Goal: Obtain resource: Obtain resource

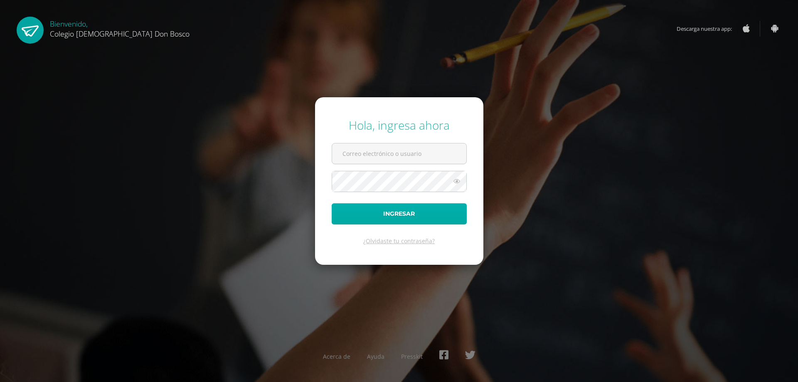
type input "[EMAIL_ADDRESS][DOMAIN_NAME]"
click at [426, 216] on button "Ingresar" at bounding box center [399, 213] width 135 height 21
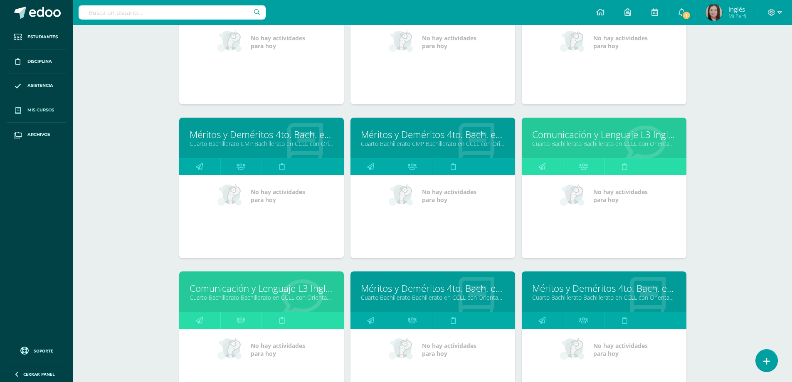
scroll to position [1674, 0]
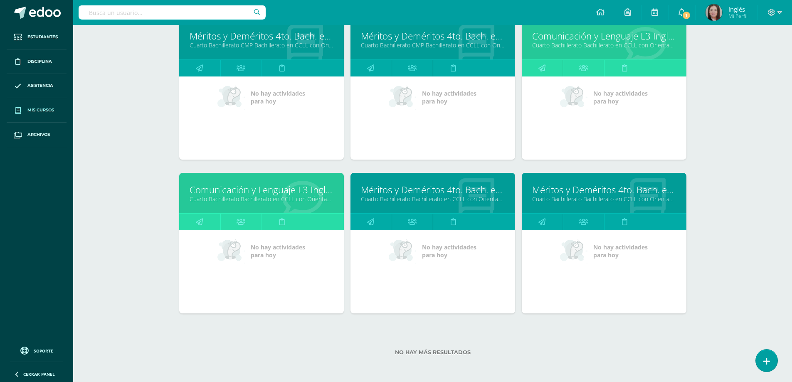
click at [243, 198] on link "Cuarto Bachillerato Bachillerato en CCLL con Orientación en Diseño Gráfico "B"" at bounding box center [262, 199] width 144 height 8
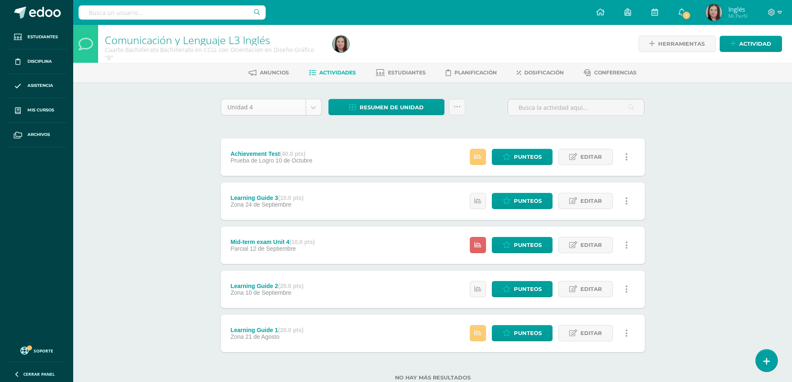
click at [314, 106] on body "Estudiantes Disciplina Asistencia Mis cursos Archivos Soporte Ayuda Reportar un…" at bounding box center [396, 203] width 792 height 407
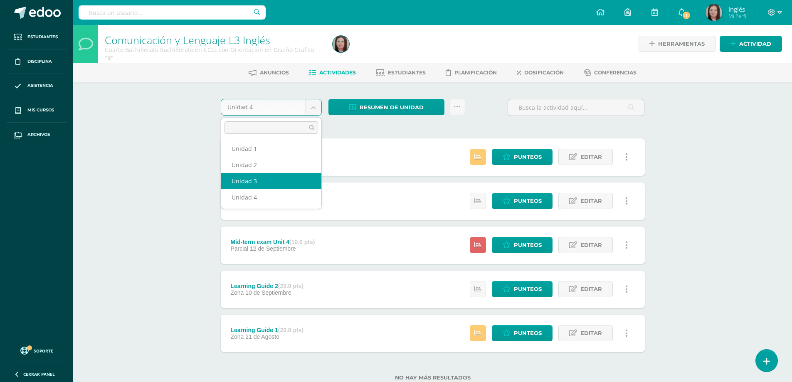
select select "Unidad 3"
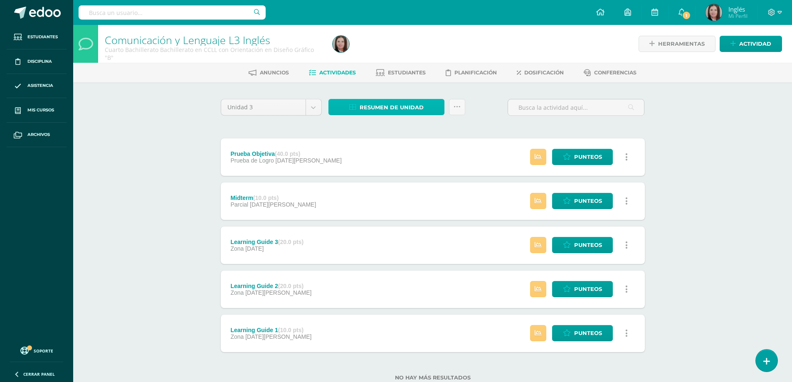
click at [412, 107] on span "Resumen de unidad" at bounding box center [392, 107] width 64 height 15
click at [412, 54] on link "Descargar como HTML" at bounding box center [386, 53] width 89 height 13
click at [317, 125] on div "Unidad 3 Unidad 1 Unidad 2 Unidad 3 Unidad 4 Resumen de unidad Enviar punteos a…" at bounding box center [432, 245] width 431 height 292
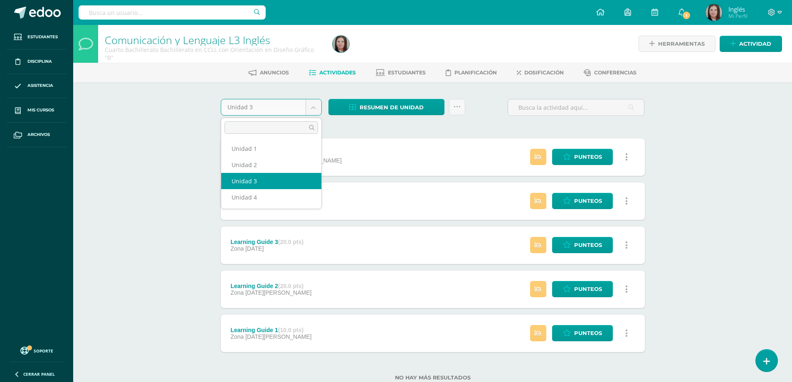
click at [315, 111] on body "Estudiantes Disciplina Asistencia Mis cursos Archivos Soporte Ayuda Reportar un…" at bounding box center [396, 203] width 792 height 407
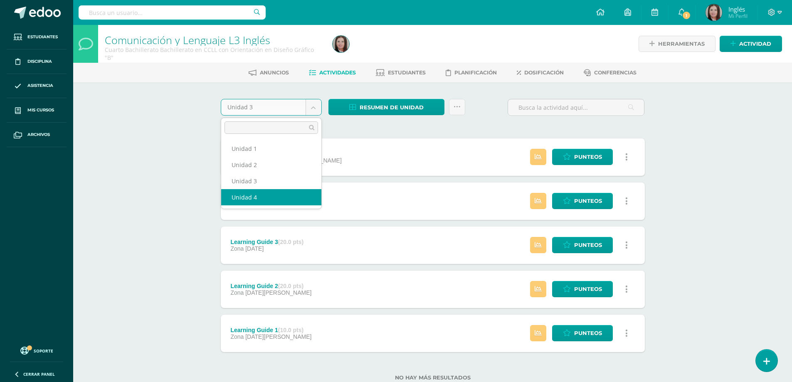
select select "Unidad 4"
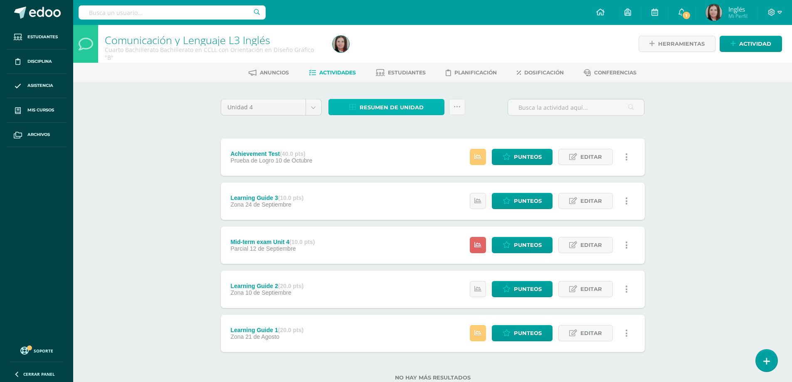
click at [393, 105] on span "Resumen de unidad" at bounding box center [392, 107] width 64 height 15
click at [417, 54] on link "Descargar como HTML" at bounding box center [386, 53] width 89 height 13
click at [158, 147] on div "Comunicación y Lenguaje L3 Inglés Cuarto Bachillerato Bachillerato en CCLL con …" at bounding box center [432, 216] width 719 height 383
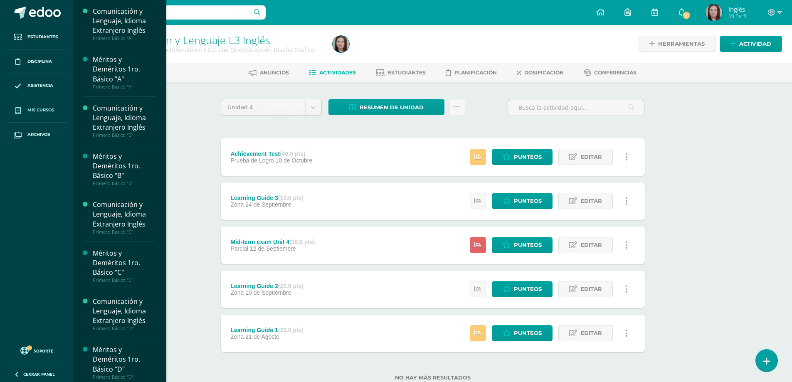
click at [42, 112] on span "Mis cursos" at bounding box center [40, 110] width 27 height 7
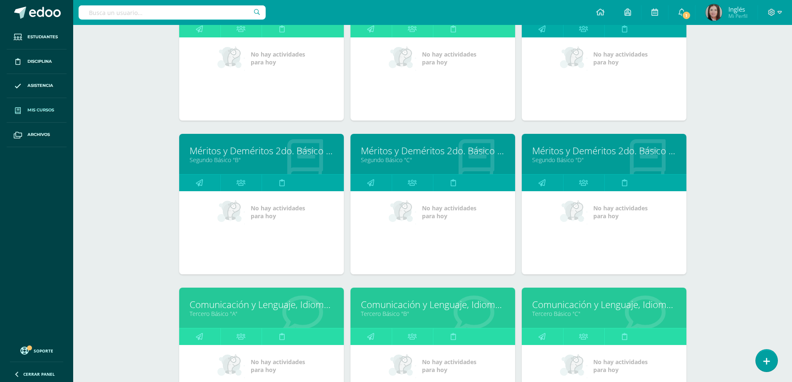
scroll to position [832, 0]
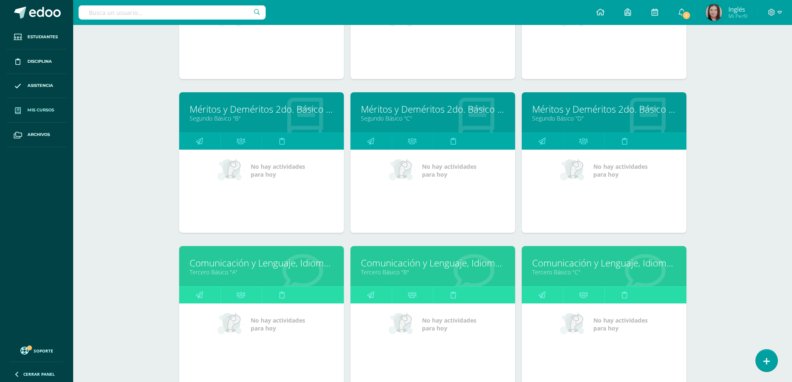
click at [221, 272] on link "Tercero Básico "A"" at bounding box center [262, 272] width 144 height 8
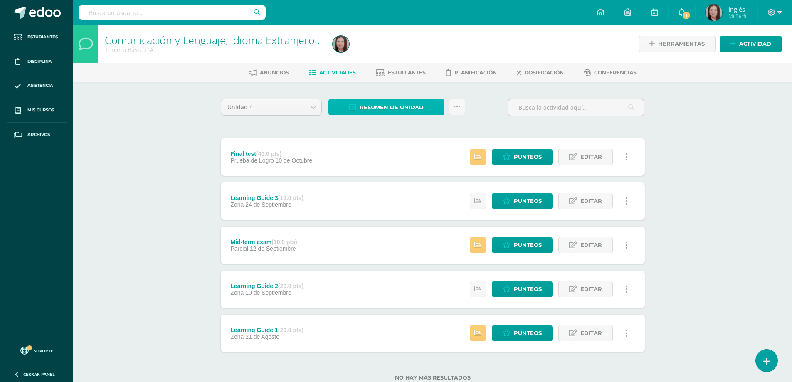
click at [395, 107] on span "Resumen de unidad" at bounding box center [392, 107] width 64 height 15
click at [415, 55] on link "Descargar como HTML" at bounding box center [386, 53] width 89 height 13
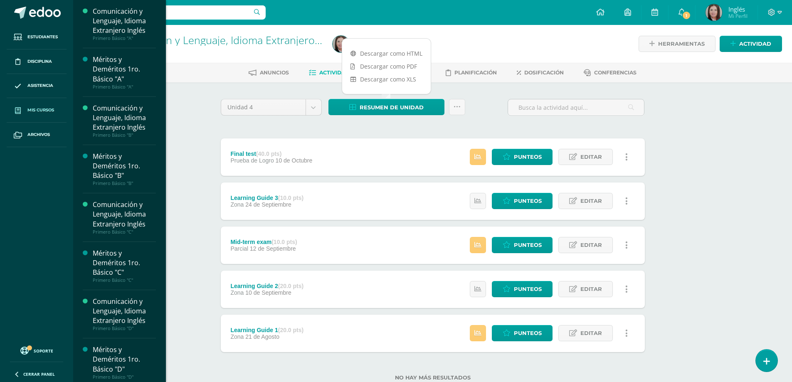
click at [47, 105] on link "Mis cursos" at bounding box center [37, 110] width 60 height 25
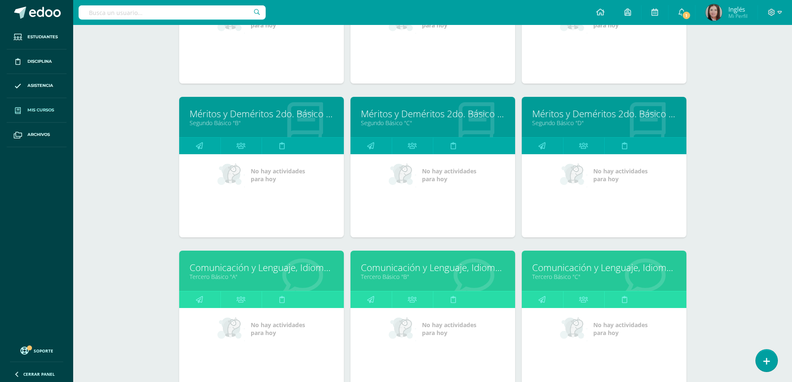
scroll to position [869, 0]
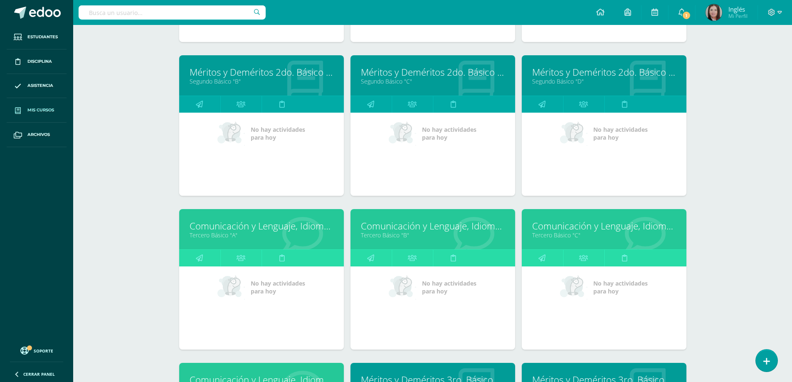
click at [376, 237] on link "Tercero Básico "B"" at bounding box center [433, 235] width 144 height 8
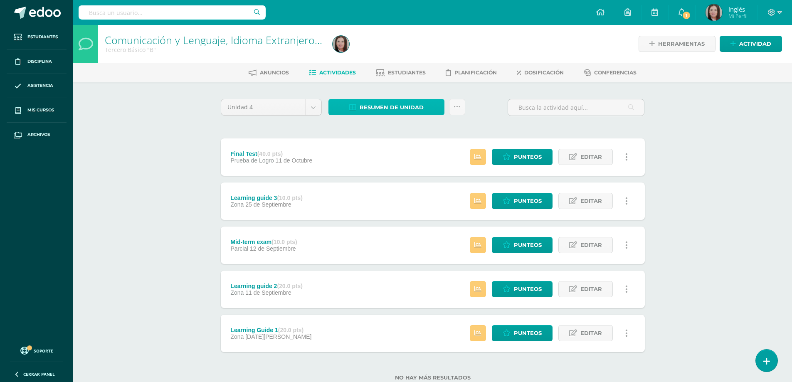
click at [382, 110] on span "Resumen de unidad" at bounding box center [392, 107] width 64 height 15
click at [394, 51] on link "Descargar como HTML" at bounding box center [386, 53] width 89 height 13
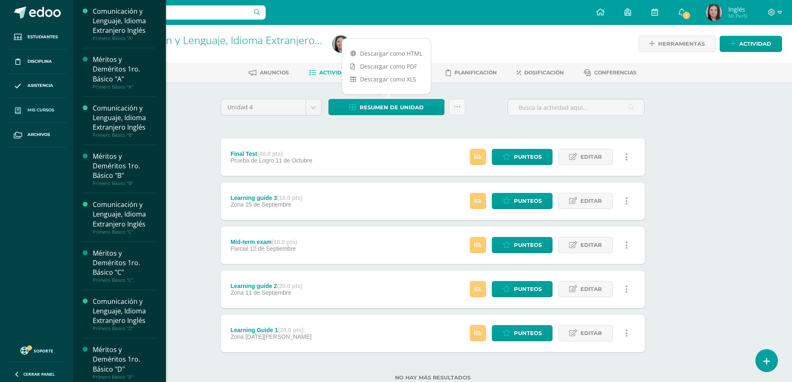
click at [41, 111] on span "Mis cursos" at bounding box center [40, 110] width 27 height 7
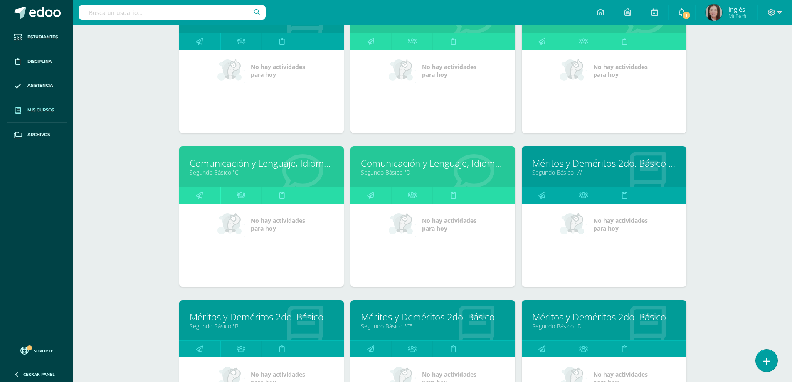
scroll to position [665, 0]
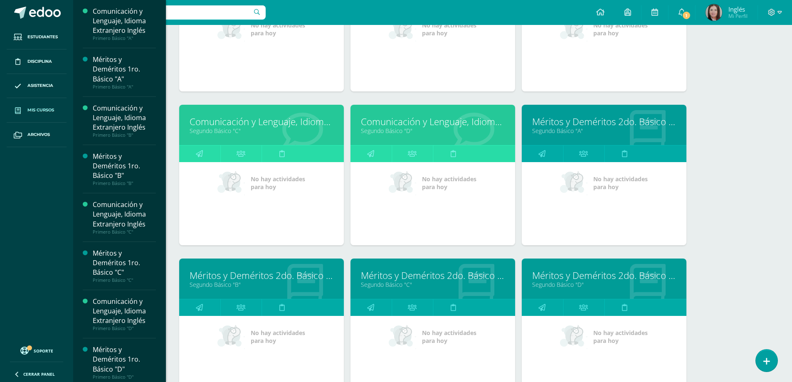
click at [377, 131] on link "Segundo Básico "D"" at bounding box center [433, 131] width 144 height 8
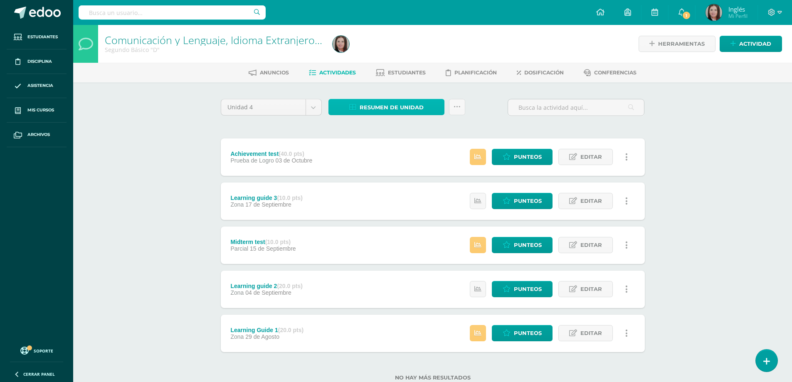
click at [391, 100] on span "Resumen de unidad" at bounding box center [392, 107] width 64 height 15
click at [170, 130] on div "Comunicación y Lenguaje, Idioma Extranjero Inglés Segundo Básico "D" Herramient…" at bounding box center [432, 216] width 719 height 383
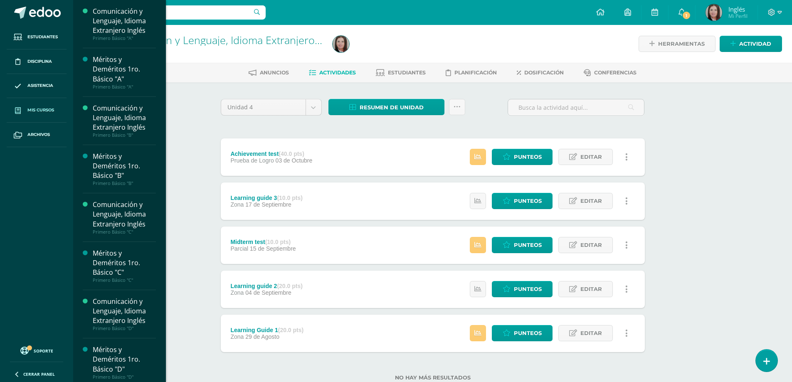
click at [42, 107] on span "Mis cursos" at bounding box center [40, 110] width 27 height 7
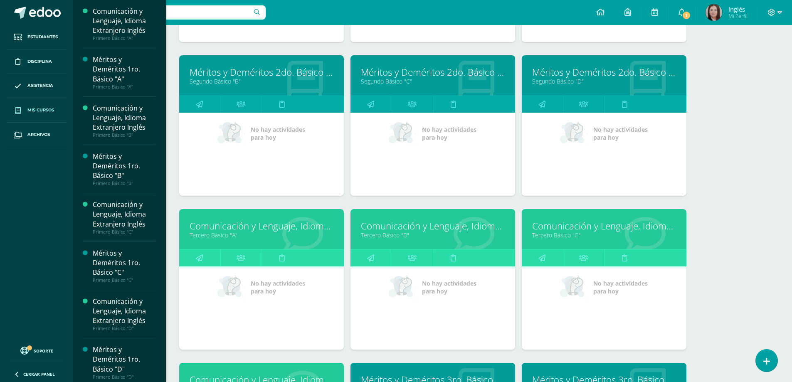
scroll to position [993, 0]
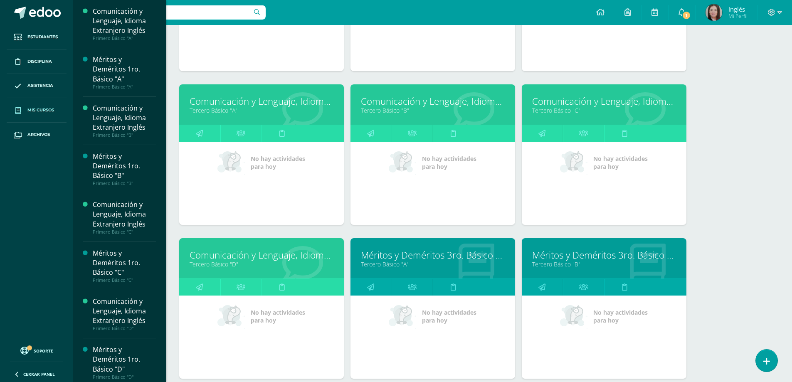
click at [220, 266] on link "Tercero Básico "D"" at bounding box center [262, 264] width 144 height 8
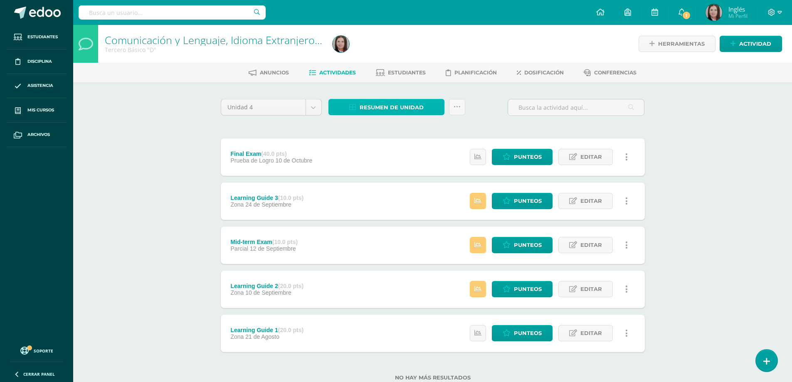
click at [401, 109] on span "Resumen de unidad" at bounding box center [392, 107] width 64 height 15
click at [394, 54] on link "Descargar como HTML" at bounding box center [386, 53] width 89 height 13
